Goal: Information Seeking & Learning: Understand process/instructions

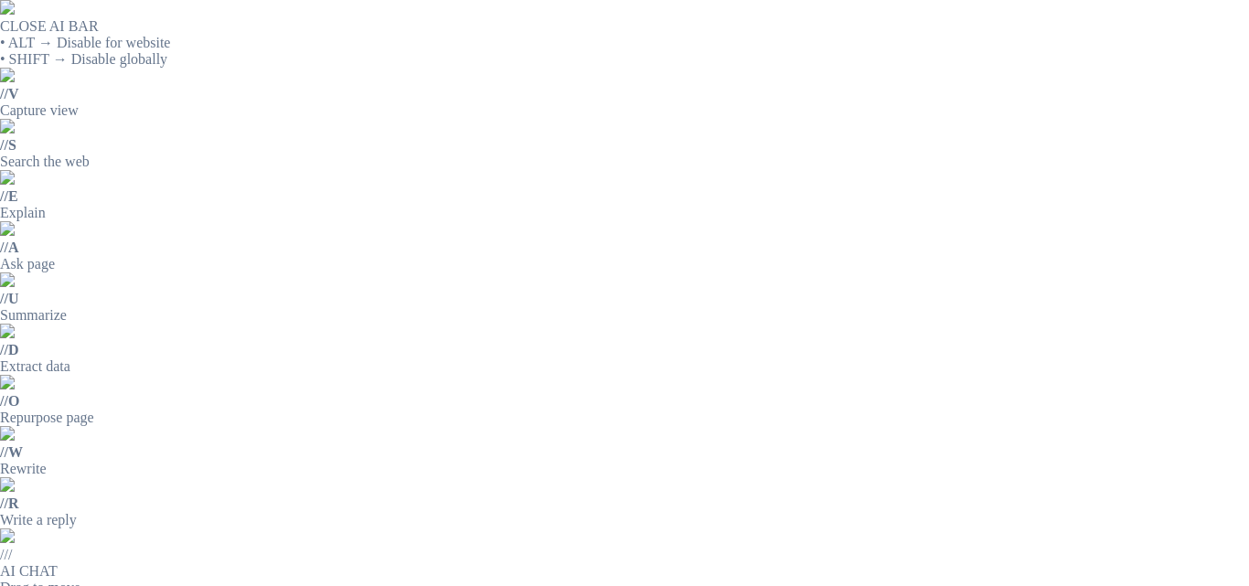
scroll to position [1280, 0]
